Goal: Transaction & Acquisition: Purchase product/service

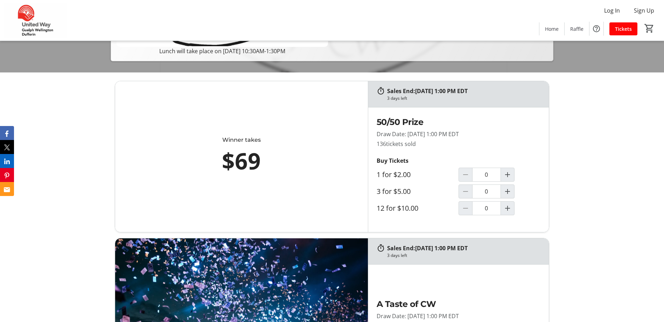
scroll to position [245, 0]
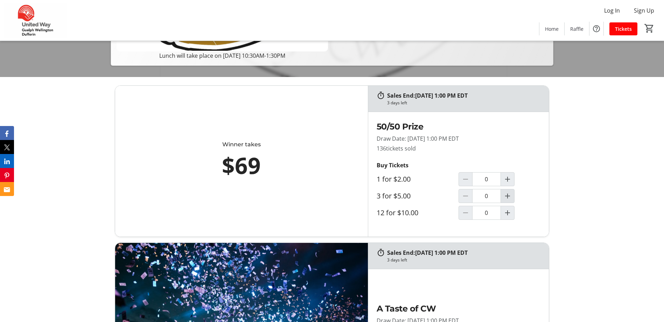
click at [508, 199] on mat-icon "Increment by one" at bounding box center [507, 196] width 8 height 8
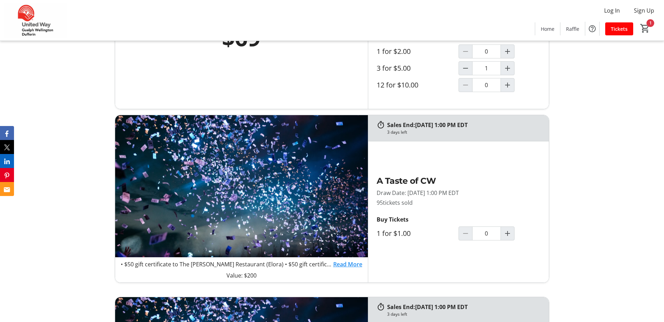
scroll to position [385, 0]
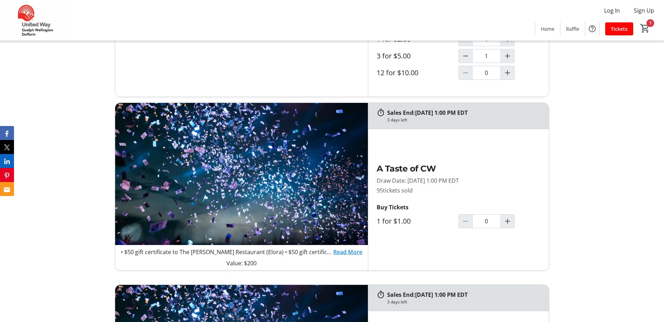
click at [354, 252] on link "Read More" at bounding box center [347, 252] width 29 height 8
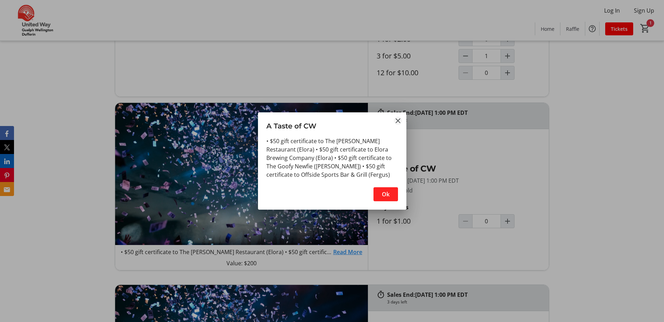
click at [397, 123] on mat-icon "Close" at bounding box center [398, 121] width 8 height 8
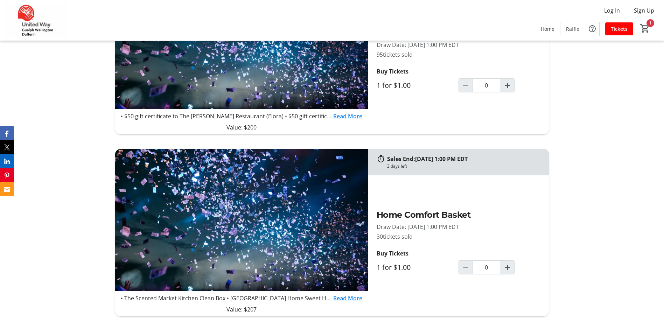
scroll to position [560, 0]
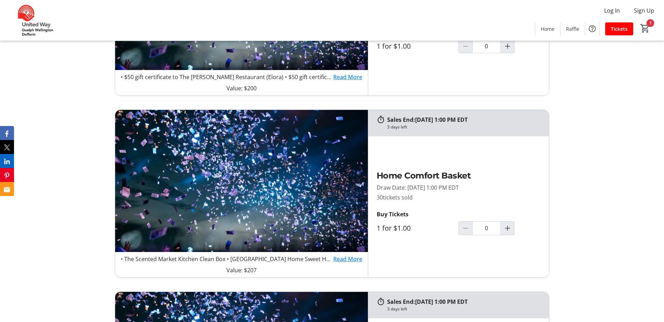
click at [347, 259] on link "Read More" at bounding box center [347, 259] width 29 height 8
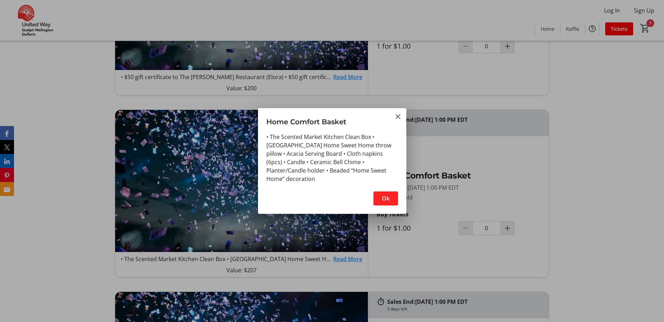
drag, startPoint x: 399, startPoint y: 117, endPoint x: 399, endPoint y: 137, distance: 20.6
click at [399, 117] on mat-icon "Close" at bounding box center [398, 116] width 8 height 8
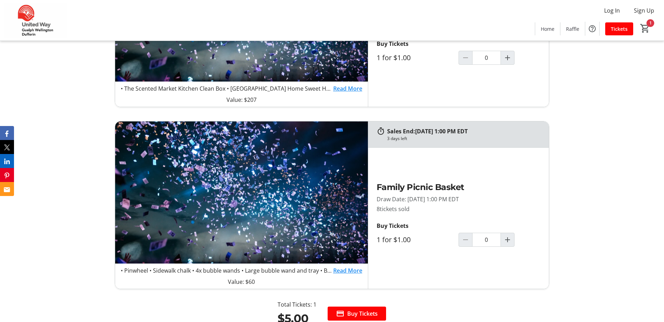
scroll to position [770, 0]
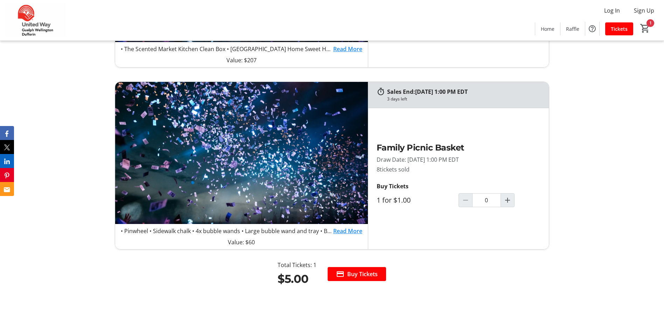
click at [345, 231] on link "Read More" at bounding box center [347, 231] width 29 height 8
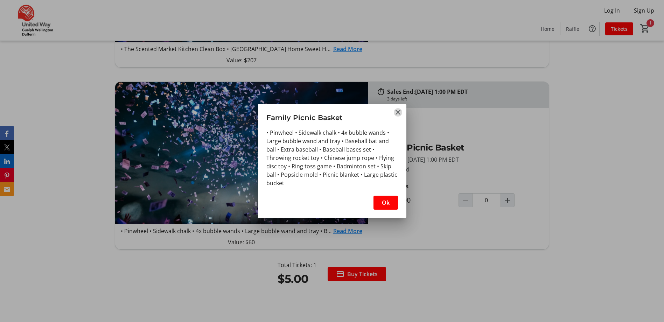
click at [400, 113] on mat-icon "Close" at bounding box center [398, 112] width 8 height 8
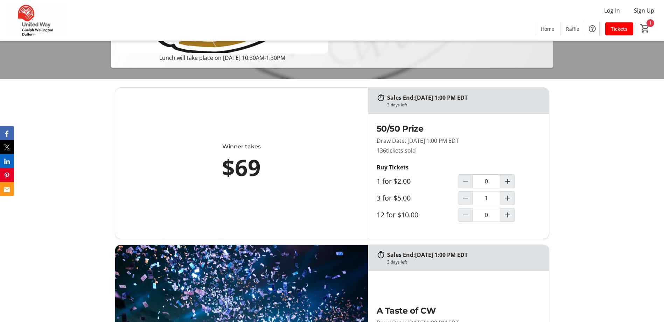
scroll to position [245, 0]
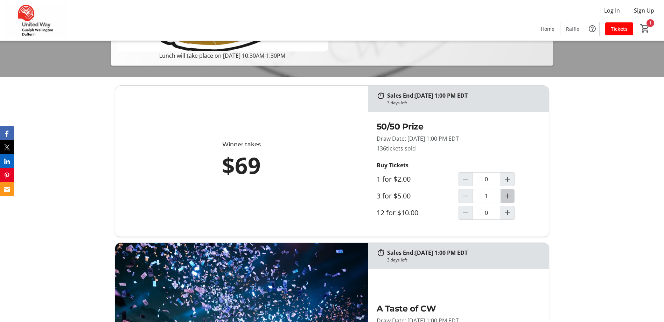
click at [506, 197] on mat-icon "Increment by one" at bounding box center [507, 196] width 8 height 8
type input "2"
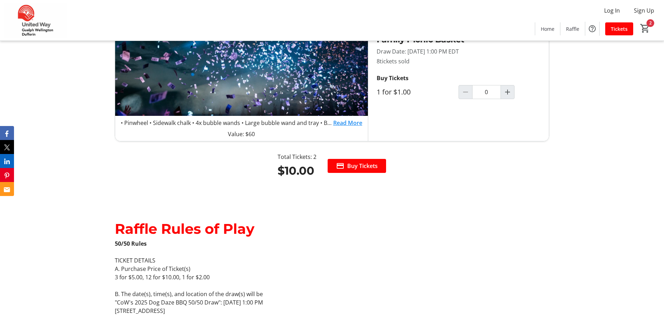
scroll to position [945, 0]
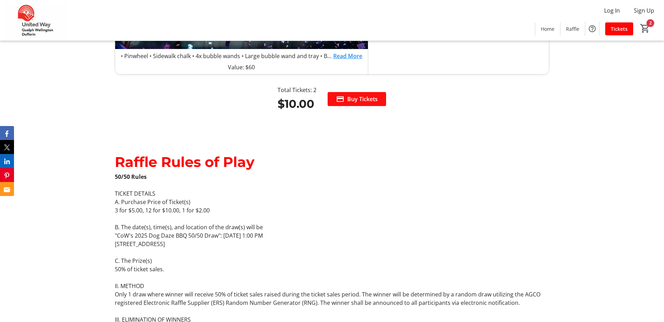
click at [360, 99] on span "Buy Tickets" at bounding box center [362, 99] width 30 height 8
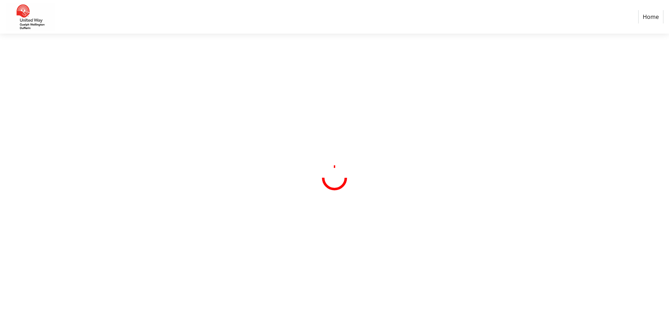
select select "CA"
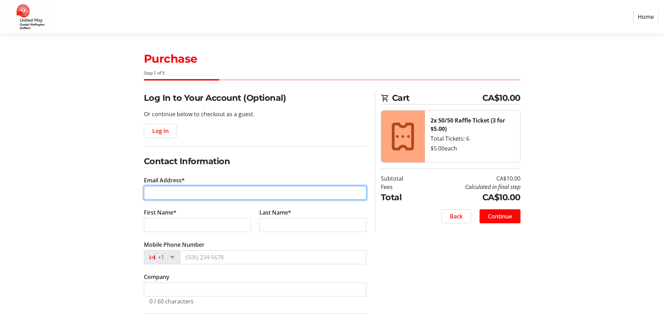
click at [189, 189] on input "Email Address*" at bounding box center [255, 193] width 223 height 14
type input "[EMAIL_ADDRESS][DOMAIN_NAME]"
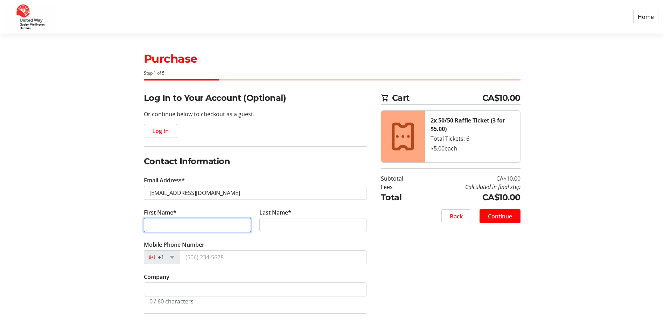
type input "[PERSON_NAME]"
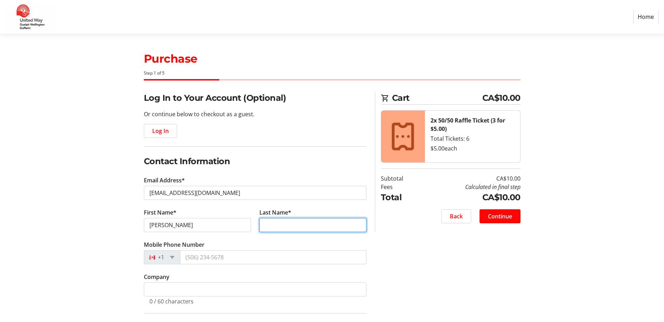
type input "[PERSON_NAME]"
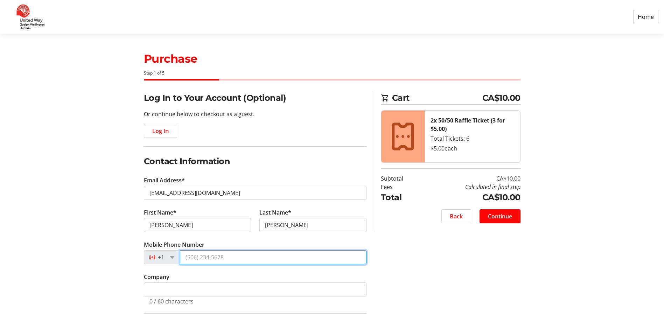
type input "[PHONE_NUMBER]"
type input "74 [GEOGRAPHIC_DATA]"
type input "Guelph"
select select "ON"
type input "N1G 4C3"
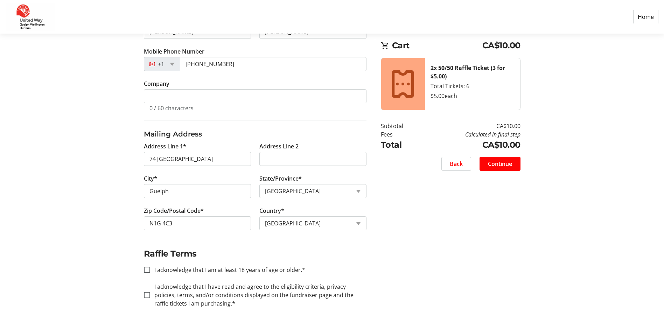
scroll to position [196, 0]
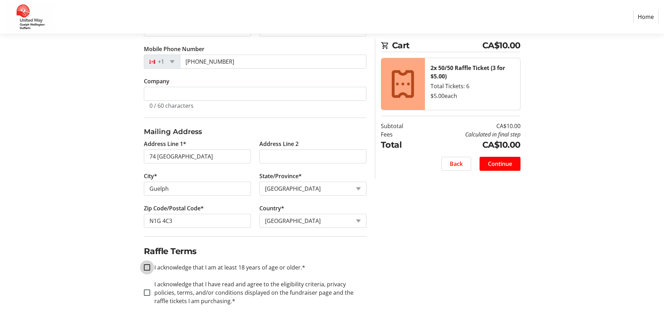
click at [145, 266] on input "I acknowledge that I am at least 18 years of age or older.*" at bounding box center [147, 267] width 6 height 6
checkbox input "true"
click at [152, 293] on div at bounding box center [147, 292] width 17 height 17
checkbox input "true"
click at [508, 167] on span "Continue" at bounding box center [500, 164] width 24 height 8
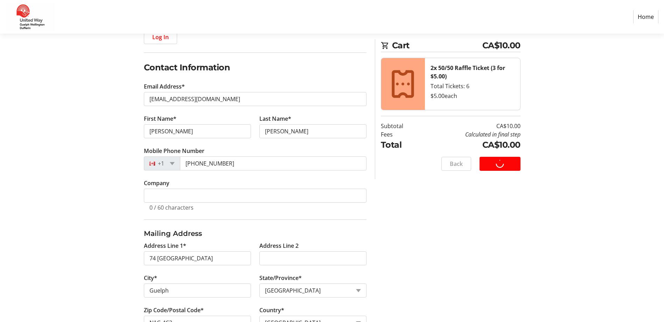
scroll to position [91, 0]
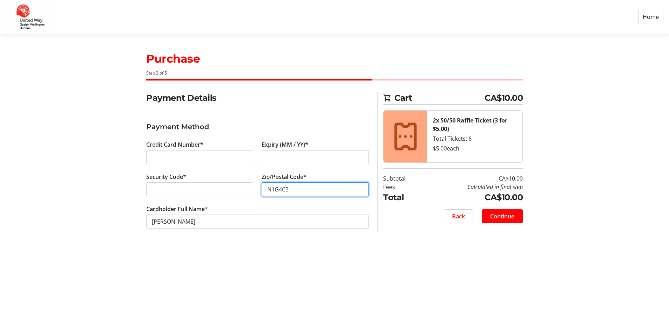
type input "N1G4C3"
click at [124, 262] on div "Purchase Step 3 of 5 Cart CA$10.00 2x 50/50 Raffle Ticket (3 for $5.00) Total T…" at bounding box center [335, 178] width 462 height 288
click at [519, 217] on span at bounding box center [502, 216] width 41 height 17
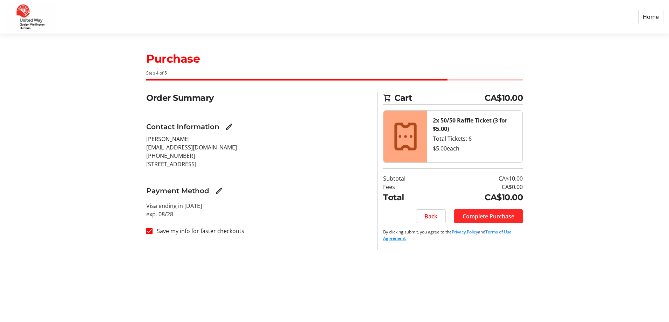
click at [498, 218] on span "Complete Purchase" at bounding box center [489, 216] width 52 height 8
